Goal: Task Accomplishment & Management: Use online tool/utility

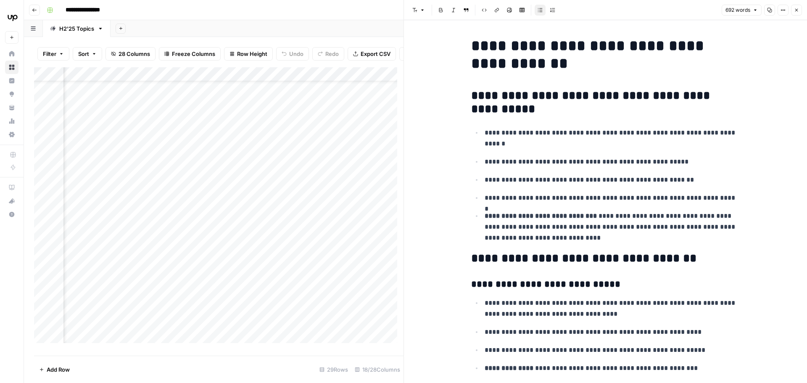
click at [800, 8] on button "Close" at bounding box center [796, 10] width 11 height 11
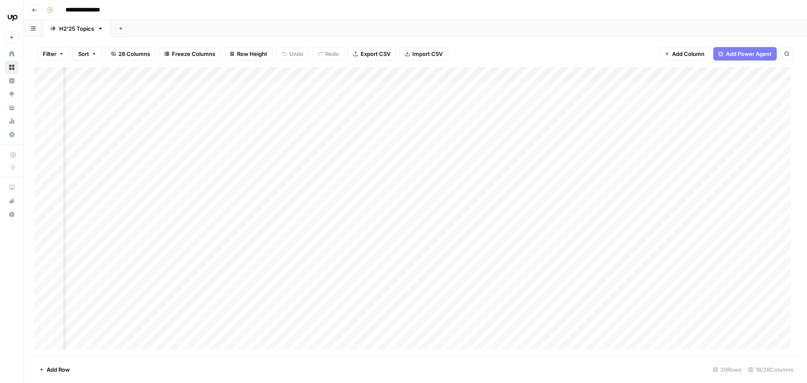
scroll to position [0, 472]
click at [650, 110] on div "Add Column" at bounding box center [415, 211] width 762 height 288
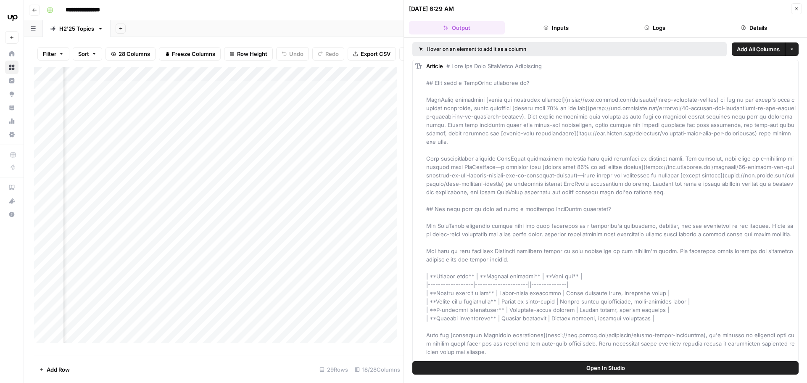
click at [652, 25] on button "Logs" at bounding box center [655, 27] width 96 height 13
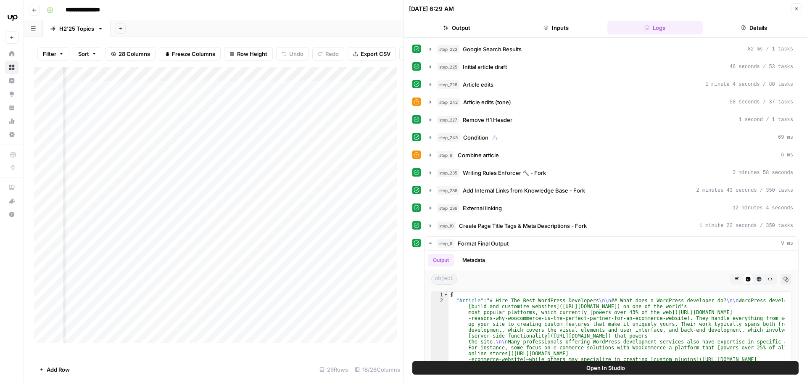
click at [794, 8] on icon "button" at bounding box center [796, 8] width 5 height 5
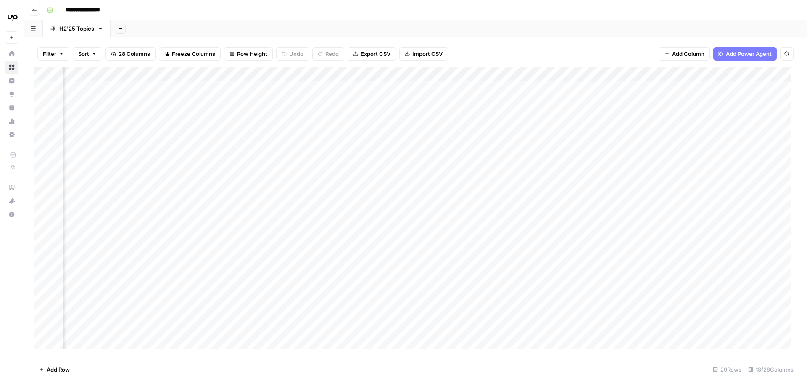
scroll to position [0, 216]
click at [224, 89] on div "Add Column" at bounding box center [415, 211] width 762 height 288
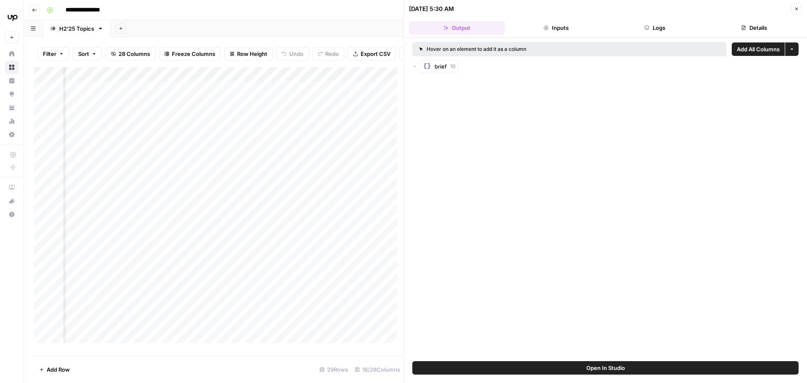
click at [646, 26] on icon "button" at bounding box center [646, 27] width 5 height 5
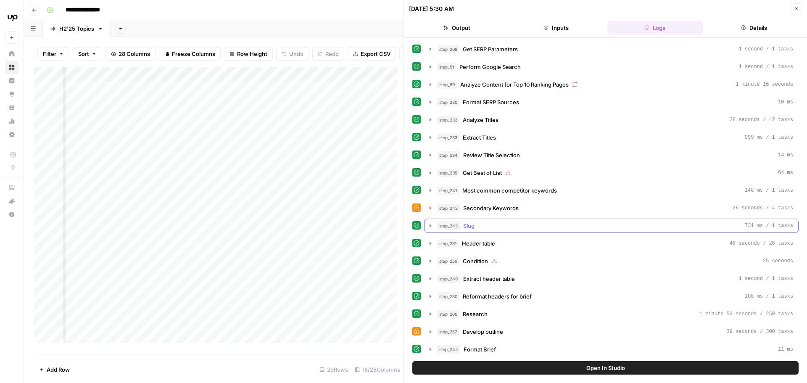
click at [427, 225] on icon "button" at bounding box center [430, 225] width 7 height 7
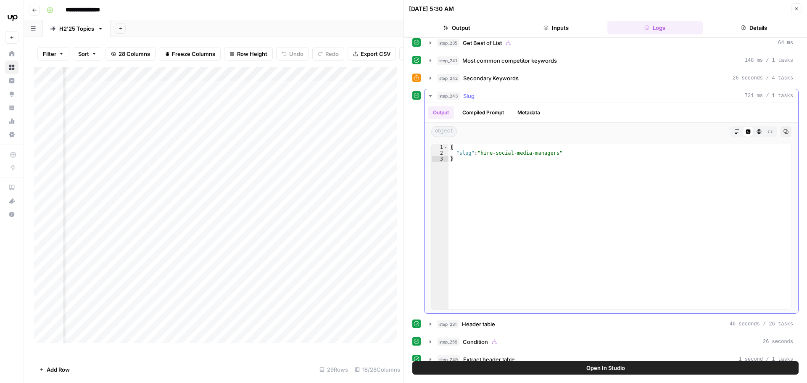
scroll to position [117, 0]
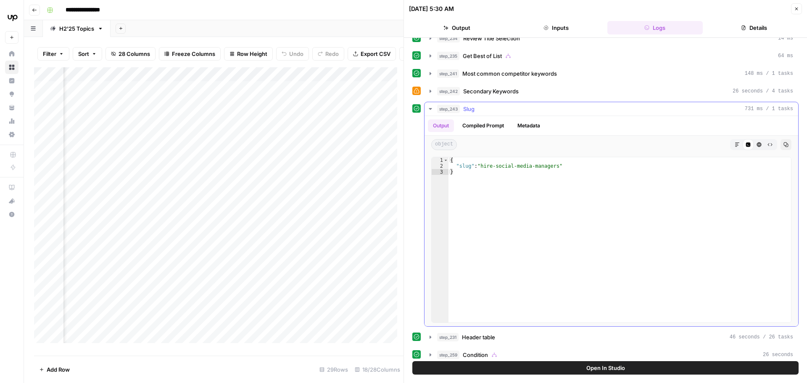
click at [430, 110] on icon "button" at bounding box center [430, 108] width 7 height 7
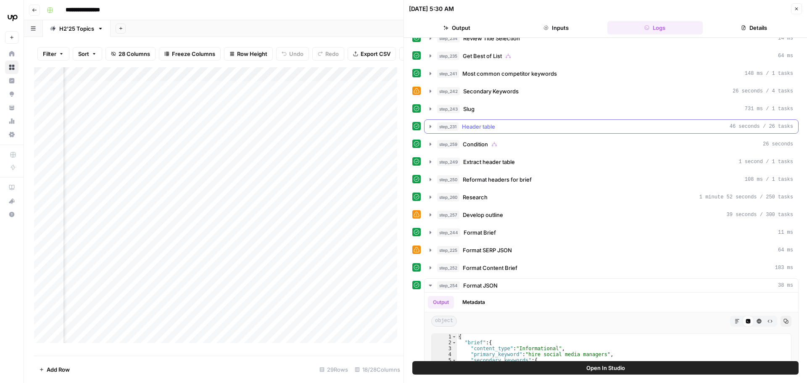
click at [430, 125] on icon "button" at bounding box center [430, 126] width 2 height 3
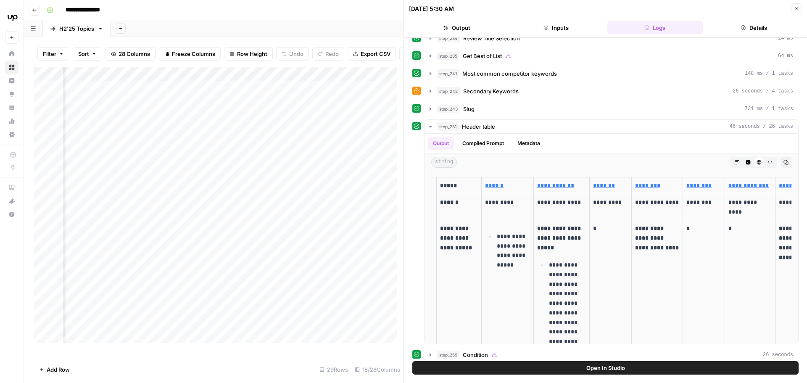
scroll to position [0, 0]
click at [431, 125] on icon "button" at bounding box center [430, 126] width 7 height 7
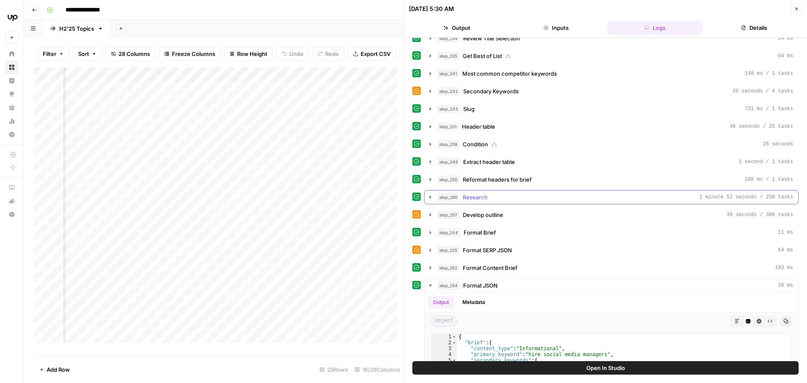
click at [430, 197] on icon "button" at bounding box center [430, 196] width 2 height 3
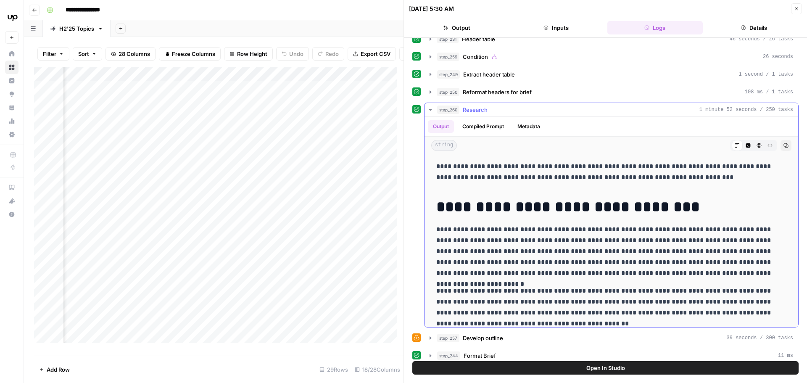
scroll to position [197, 0]
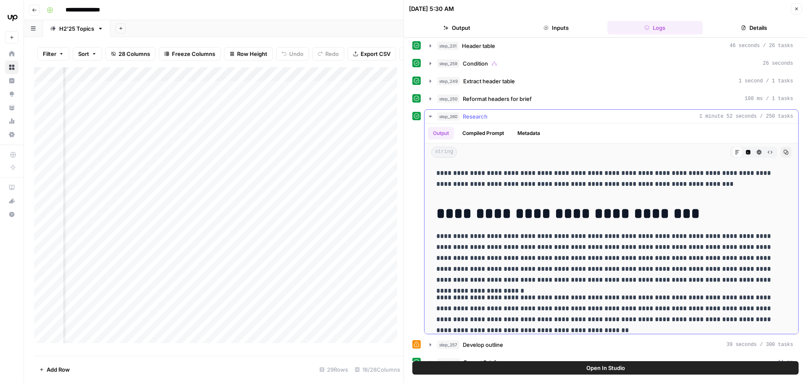
click at [429, 116] on icon "button" at bounding box center [429, 117] width 3 height 2
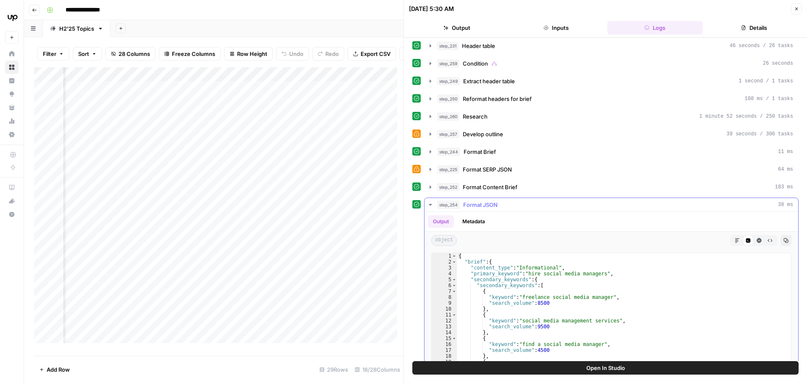
click at [430, 202] on icon "button" at bounding box center [430, 204] width 7 height 7
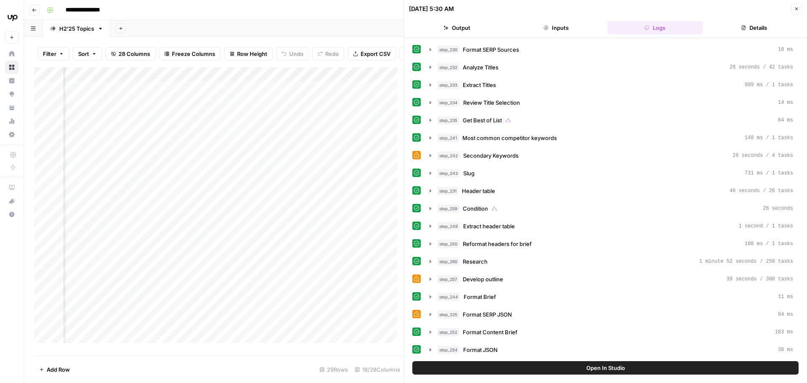
click at [795, 7] on icon "button" at bounding box center [796, 8] width 5 height 5
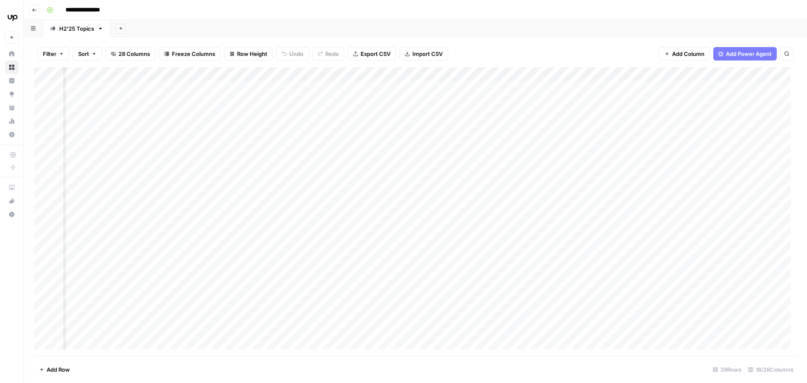
scroll to position [0, 495]
click at [628, 85] on div "Add Column" at bounding box center [415, 211] width 762 height 288
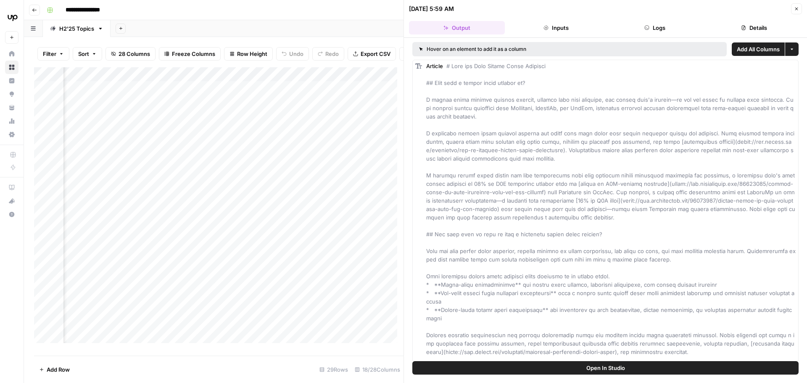
click at [660, 31] on button "Logs" at bounding box center [655, 27] width 96 height 13
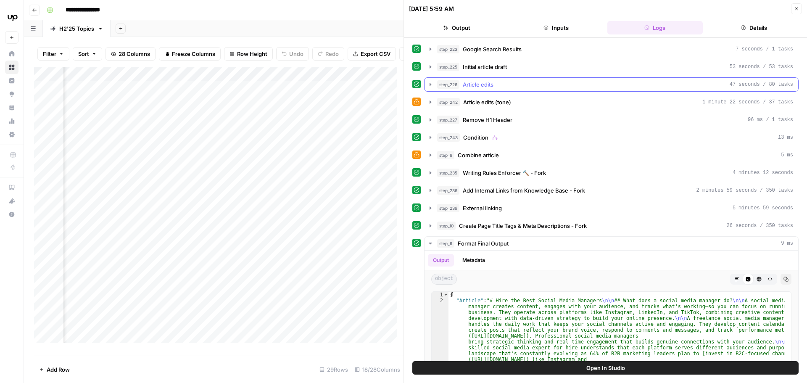
scroll to position [3, 0]
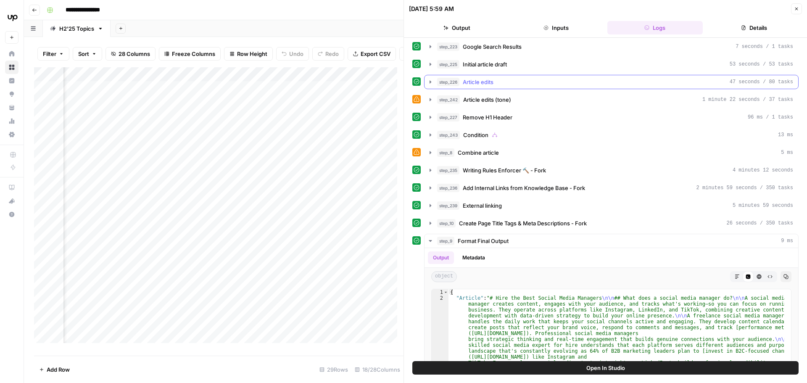
click at [429, 84] on icon "button" at bounding box center [430, 82] width 7 height 7
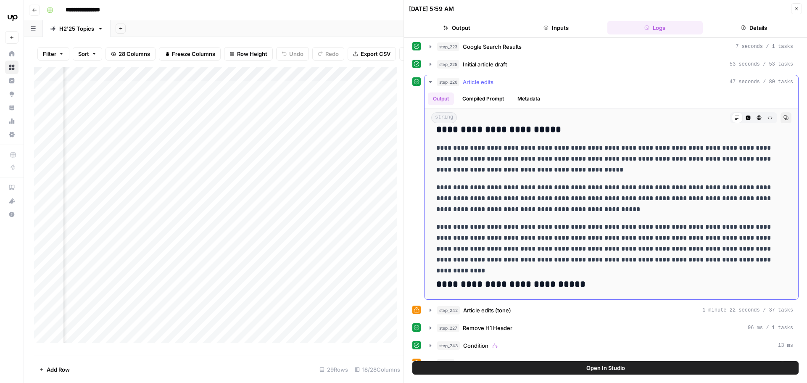
scroll to position [740, 0]
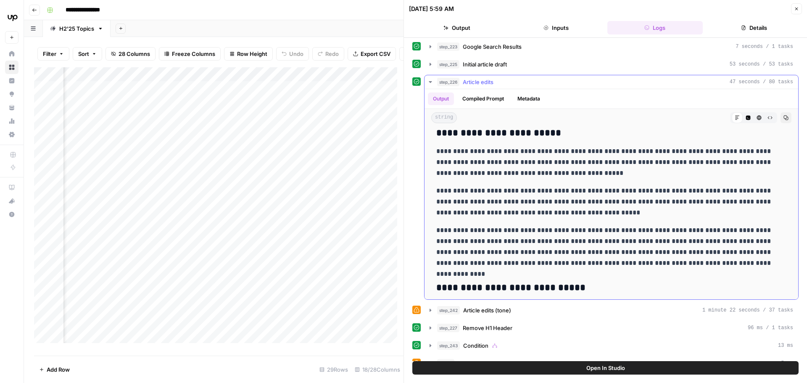
click at [428, 81] on icon "button" at bounding box center [430, 82] width 7 height 7
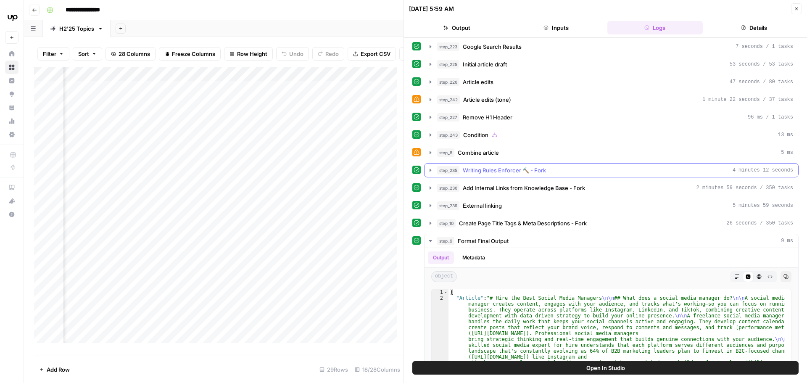
click at [430, 169] on icon "button" at bounding box center [430, 169] width 2 height 3
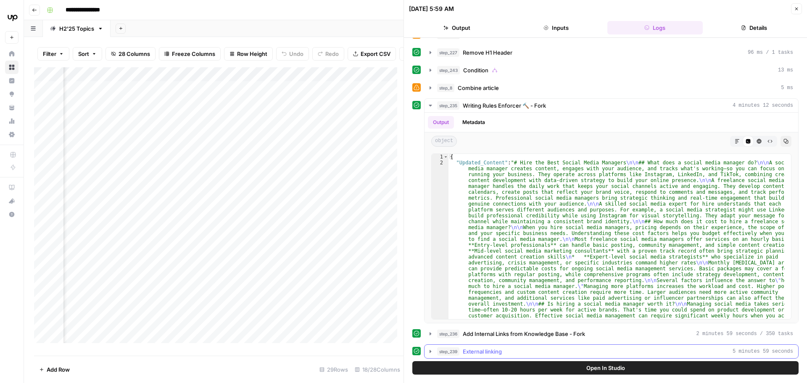
scroll to position [60, 0]
